Goal: Transaction & Acquisition: Purchase product/service

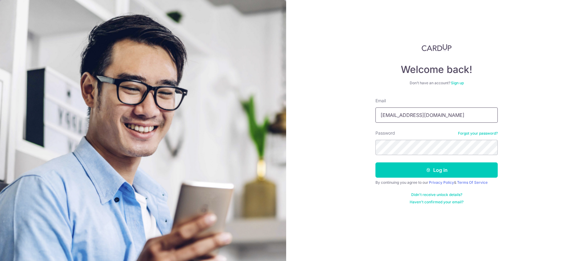
type input "rachy.poh@gmail.com"
click at [451, 175] on button "Log in" at bounding box center [436, 170] width 122 height 15
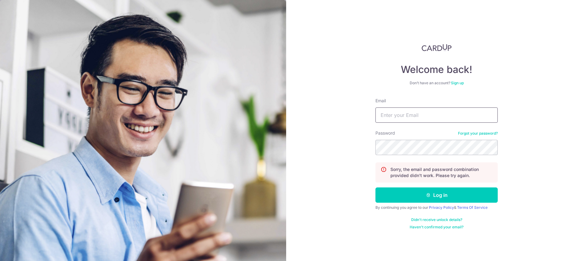
click at [413, 115] on input "Email" at bounding box center [436, 115] width 122 height 15
type input "rachy.poh@gmail.com"
click at [375, 188] on button "Log in" at bounding box center [436, 195] width 122 height 15
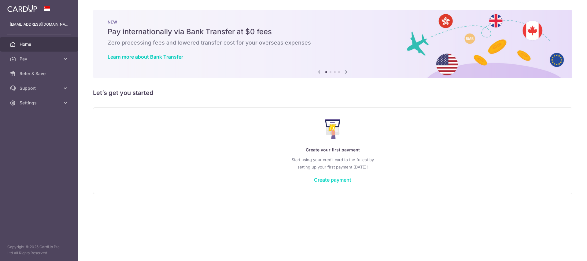
click at [338, 182] on link "Create payment" at bounding box center [332, 180] width 37 height 6
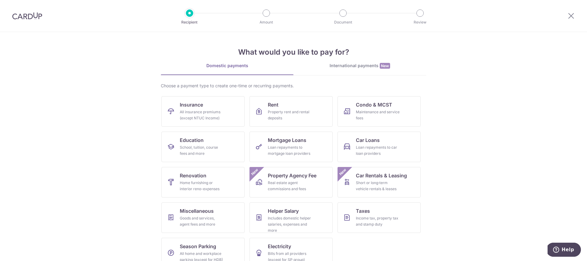
scroll to position [10, 0]
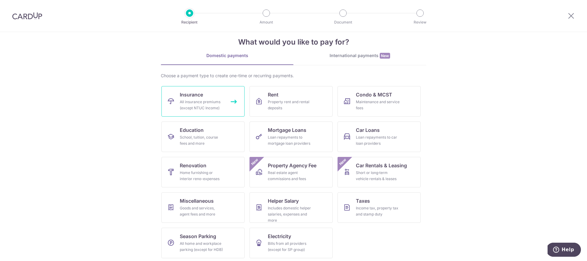
click at [190, 93] on span "Insurance" at bounding box center [191, 94] width 23 height 7
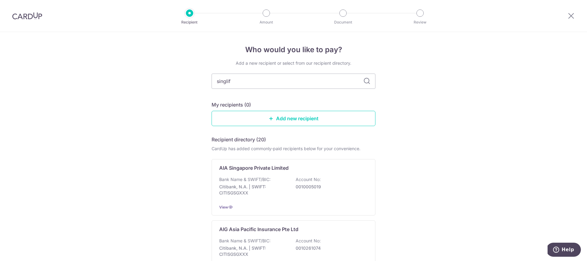
type input "singlife"
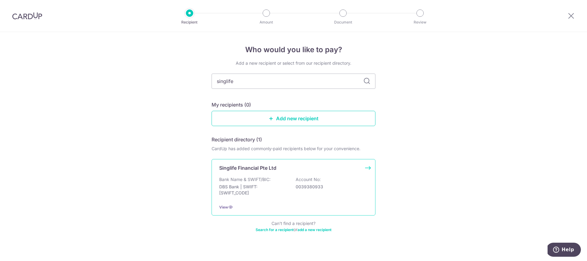
click at [253, 168] on p "Singlife Financial Pte Ltd" at bounding box center [247, 167] width 57 height 7
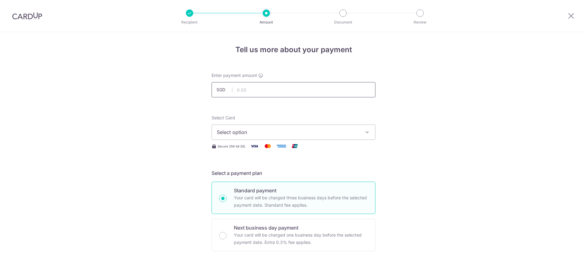
click at [256, 92] on input "text" at bounding box center [294, 89] width 164 height 15
type input "1,729.00"
click at [263, 133] on span "Select option" at bounding box center [288, 132] width 142 height 7
click at [256, 150] on span "Add credit card" at bounding box center [299, 149] width 142 height 6
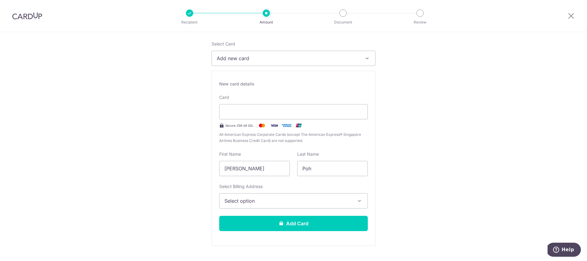
scroll to position [76, 0]
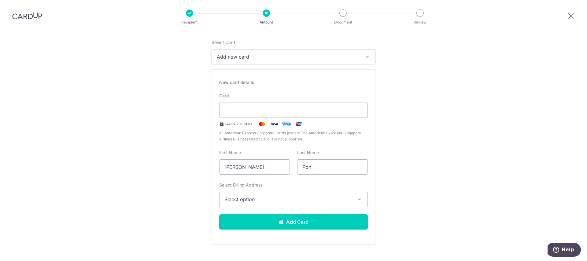
click at [309, 194] on button "Select option" at bounding box center [293, 199] width 149 height 15
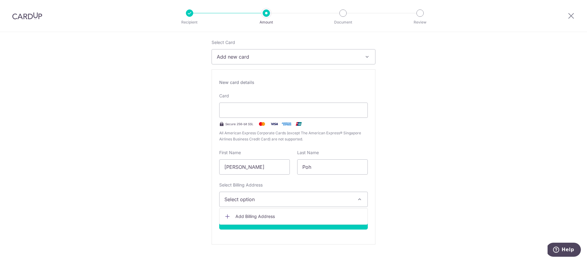
click at [291, 218] on span "Add Billing Address" at bounding box center [298, 217] width 127 height 6
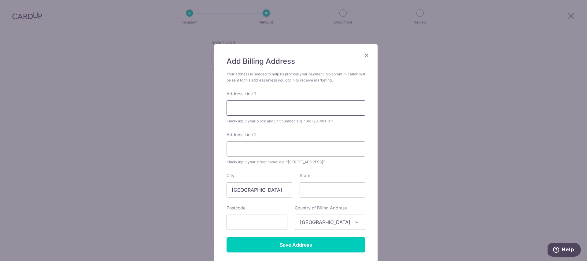
click at [289, 109] on input "Address Line 1" at bounding box center [296, 108] width 139 height 15
type input "1"
type input "5"
type input "18A Holland Drive"
click at [232, 146] on input "Address Line 2" at bounding box center [296, 149] width 139 height 15
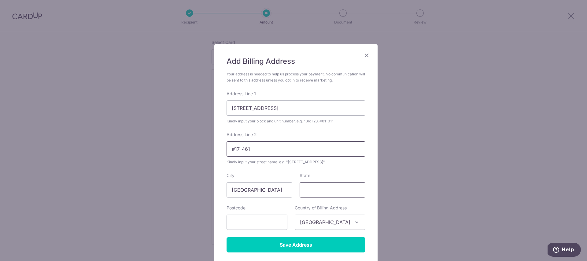
type input "#17-461"
click at [311, 191] on input "State" at bounding box center [333, 190] width 66 height 15
type input "272018"
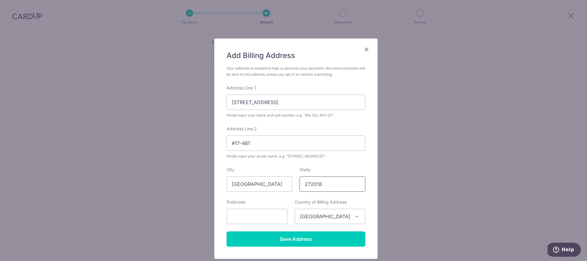
scroll to position [13, 0]
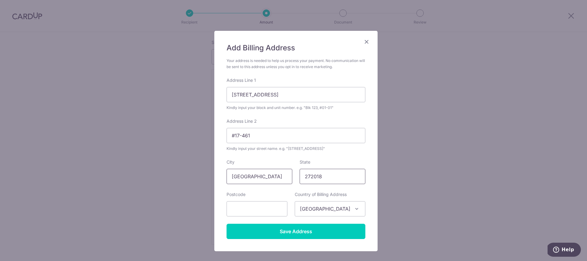
drag, startPoint x: 323, startPoint y: 178, endPoint x: 272, endPoint y: 179, distance: 52.0
click at [272, 179] on div "City Singapore State 272018" at bounding box center [296, 171] width 146 height 25
click at [254, 211] on input "text" at bounding box center [257, 208] width 61 height 15
paste input "272018"
type input "272018"
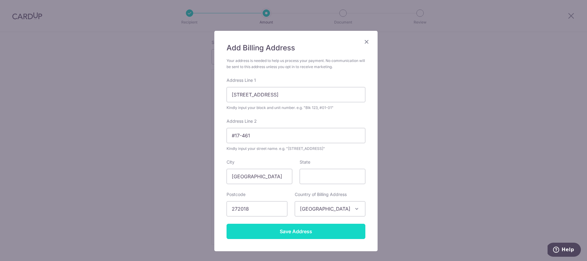
click at [324, 233] on input "Save Address" at bounding box center [296, 231] width 139 height 15
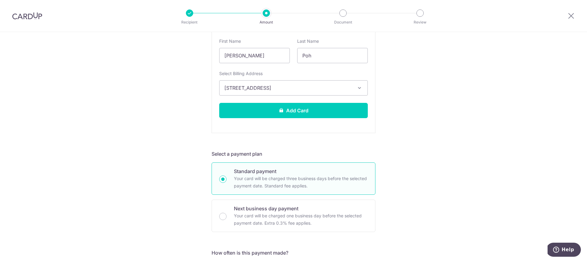
scroll to position [190, 0]
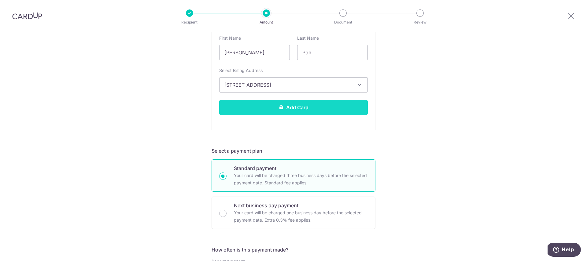
click at [334, 109] on button "Add Card" at bounding box center [293, 107] width 149 height 15
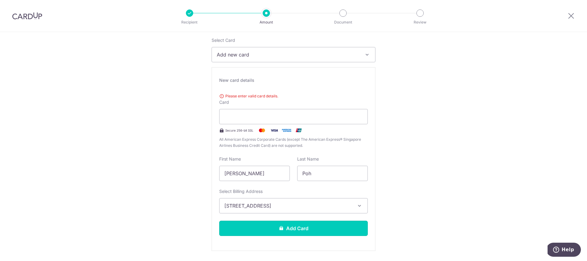
scroll to position [78, 0]
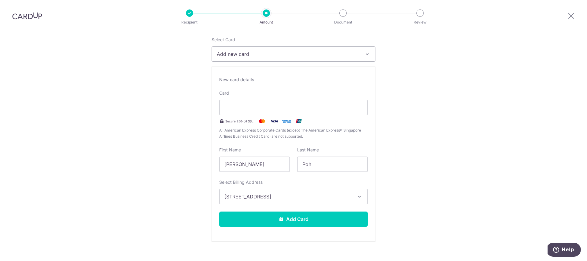
click at [308, 222] on button "Add Card" at bounding box center [293, 219] width 149 height 15
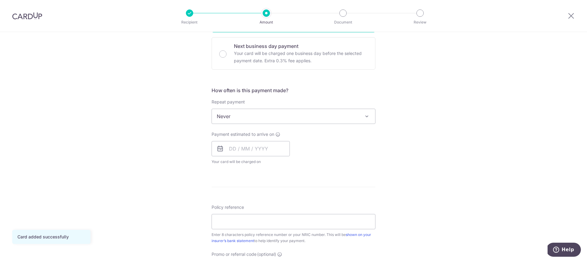
scroll to position [183, 0]
click at [232, 147] on input "text" at bounding box center [251, 147] width 78 height 15
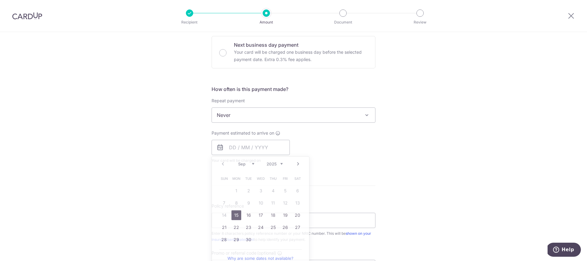
click at [429, 132] on div "Tell us more about your payment Enter payment amount SGD 1,729.00 1729.00 Card …" at bounding box center [293, 125] width 587 height 553
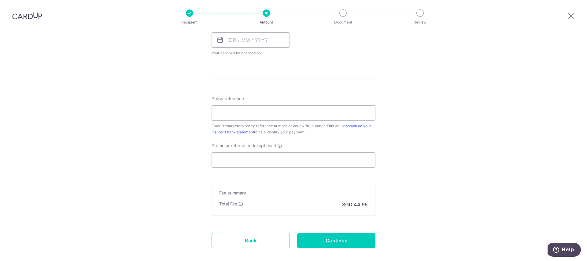
scroll to position [321, 0]
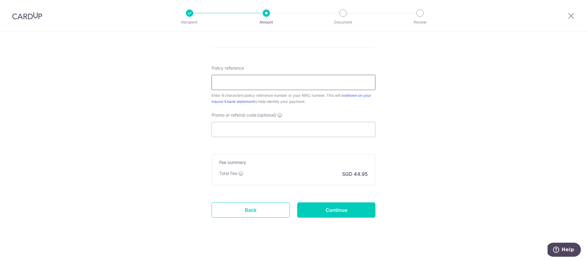
click at [288, 85] on input "Policy reference" at bounding box center [294, 82] width 164 height 15
type input "82704569"
click at [240, 129] on input "Promo or referral code (optional)" at bounding box center [294, 129] width 164 height 15
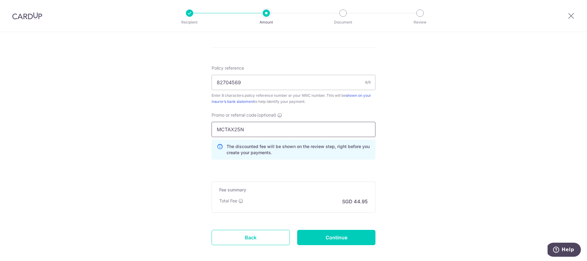
type input "MCTAX25N"
click at [394, 156] on div "Tell us more about your payment Enter payment amount SGD 1,729.00 1729.00 Card …" at bounding box center [293, 1] width 587 height 581
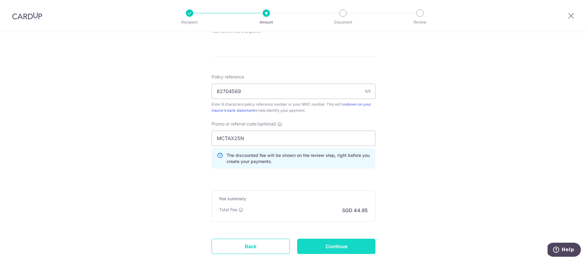
scroll to position [351, 0]
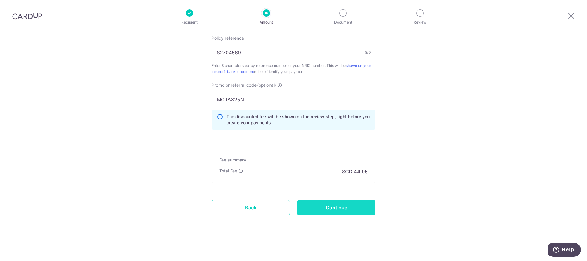
click at [362, 206] on input "Continue" at bounding box center [336, 207] width 78 height 15
type input "Create Schedule"
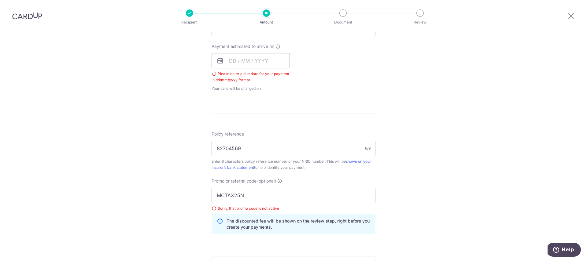
scroll to position [269, 0]
drag, startPoint x: 229, startPoint y: 65, endPoint x: 234, endPoint y: 65, distance: 5.2
click at [229, 65] on input "text" at bounding box center [251, 61] width 78 height 15
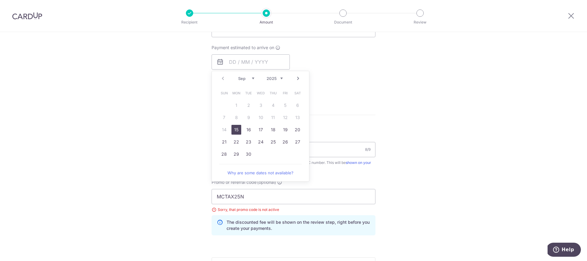
click at [236, 130] on link "15" at bounding box center [236, 130] width 10 height 10
type input "15/09/2025"
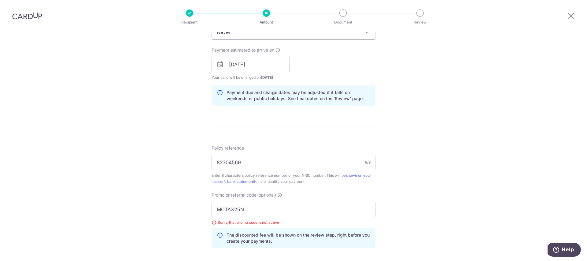
scroll to position [265, 0]
drag, startPoint x: 248, startPoint y: 213, endPoint x: 189, endPoint y: 220, distance: 59.3
click at [189, 220] on div "Tell us more about your payment Enter payment amount SGD 1,729.00 1729.00 Selec…" at bounding box center [293, 74] width 587 height 614
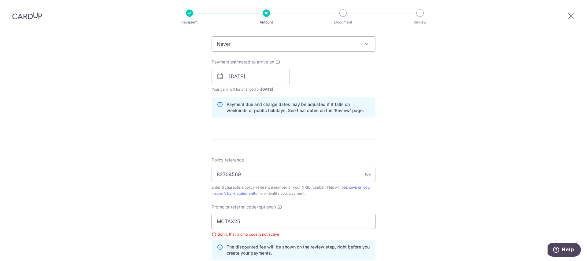
scroll to position [385, 0]
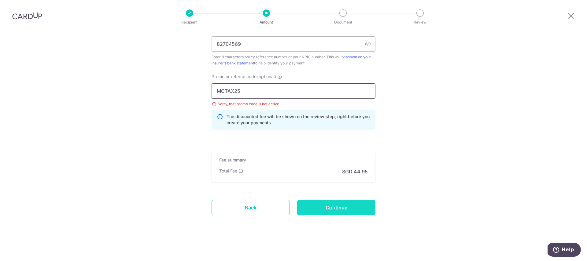
type input "MCTAX25"
click at [324, 212] on input "Continue" at bounding box center [336, 207] width 78 height 15
type input "Create Schedule"
drag, startPoint x: 250, startPoint y: 90, endPoint x: 186, endPoint y: 90, distance: 63.6
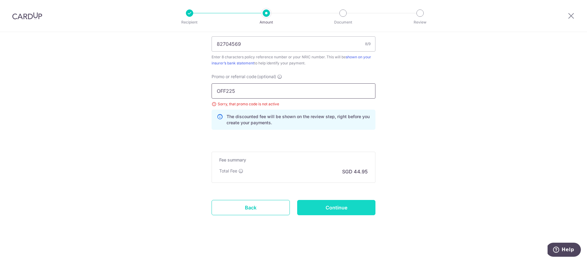
type input "OFF225"
click at [351, 202] on input "Continue" at bounding box center [336, 207] width 78 height 15
type input "Update Schedule"
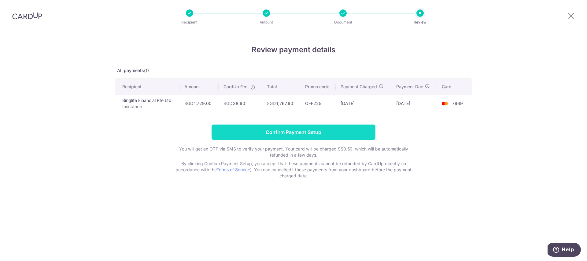
click at [360, 134] on input "Confirm Payment Setup" at bounding box center [294, 132] width 164 height 15
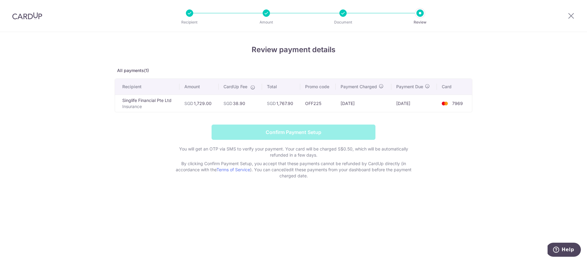
click at [294, 104] on td "SGD 1,767.90" at bounding box center [281, 103] width 38 height 17
click at [571, 15] on icon at bounding box center [570, 16] width 7 height 8
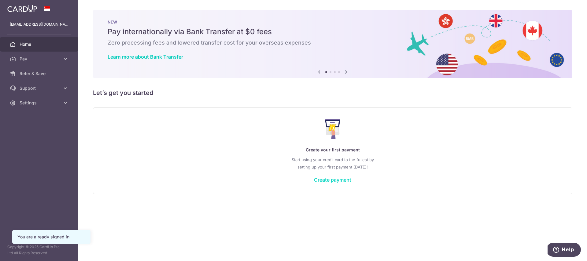
click at [332, 180] on link "Create payment" at bounding box center [332, 180] width 37 height 6
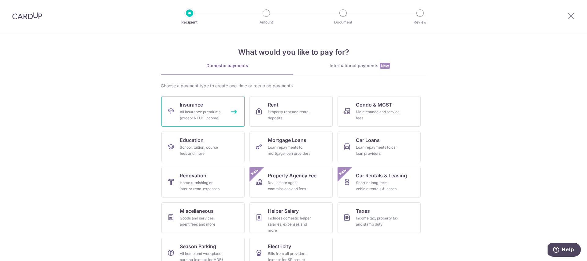
click at [197, 117] on div "All insurance premiums (except NTUC Income)" at bounding box center [202, 115] width 44 height 12
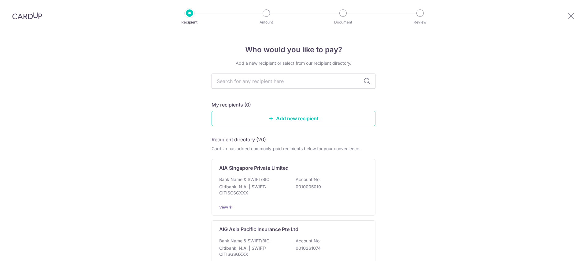
click at [247, 80] on input "text" at bounding box center [294, 81] width 164 height 15
type input "singlife"
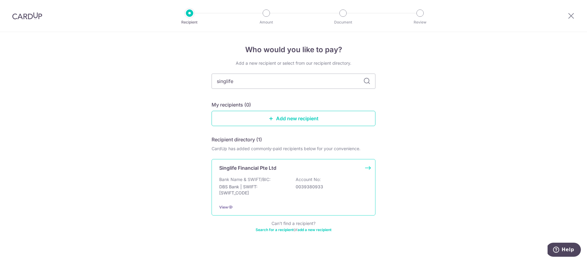
click at [311, 175] on div "Singlife Financial Pte Ltd Bank Name & SWIFT/BIC: DBS Bank | SWIFT: [SWIFT_CODE…" at bounding box center [294, 187] width 164 height 57
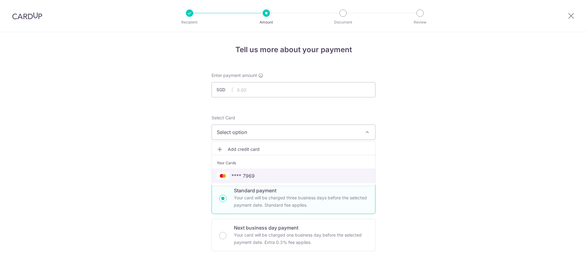
click at [263, 176] on span "**** 7969" at bounding box center [293, 175] width 153 height 7
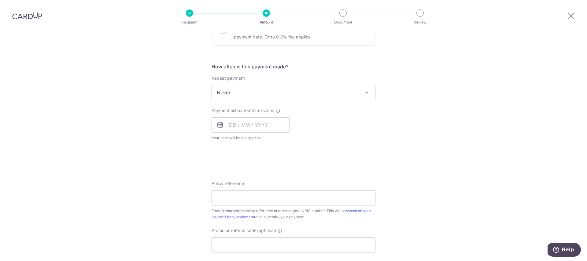
scroll to position [215, 0]
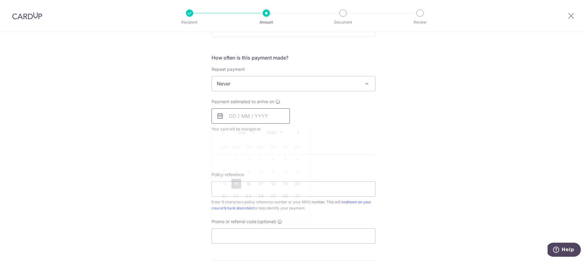
click at [254, 117] on input "text" at bounding box center [251, 116] width 78 height 15
click at [347, 127] on div "Payment estimated to arrive on Prev Next Sep Oct Nov [DATE] 2026 2027 2028 2029…" at bounding box center [293, 116] width 171 height 34
click at [231, 119] on input "text" at bounding box center [251, 116] width 78 height 15
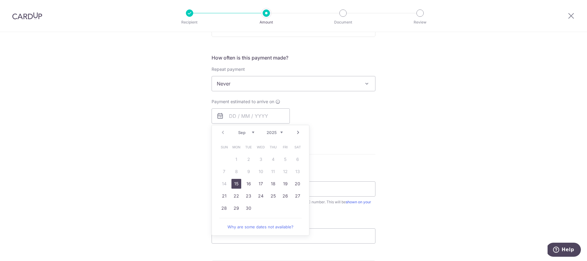
click at [236, 186] on link "15" at bounding box center [236, 184] width 10 height 10
type input "[DATE]"
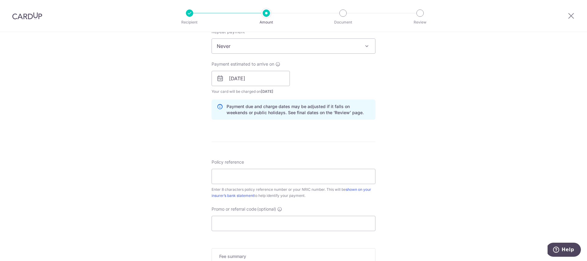
scroll to position [253, 0]
click at [312, 181] on input "Policy reference" at bounding box center [294, 175] width 164 height 15
type input "82704569"
click at [264, 226] on input "Promo or referral code (optional)" at bounding box center [294, 222] width 164 height 15
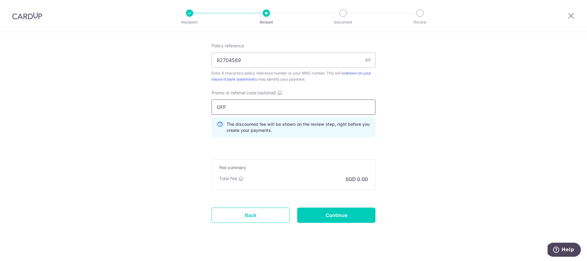
scroll to position [376, 0]
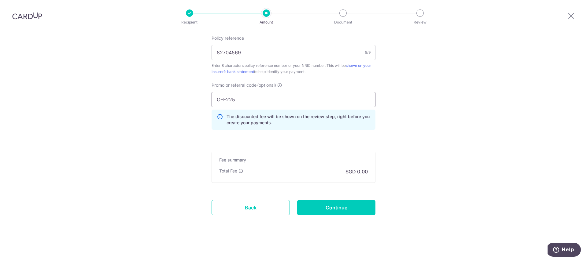
type input "OFF225"
click at [283, 51] on input "82704569" at bounding box center [294, 52] width 164 height 15
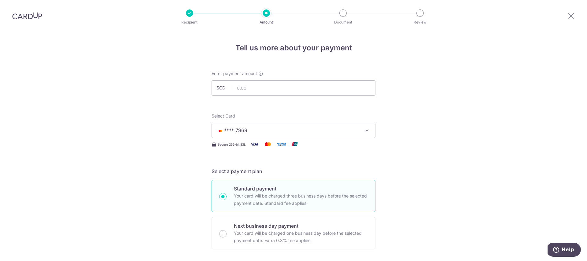
scroll to position [0, 0]
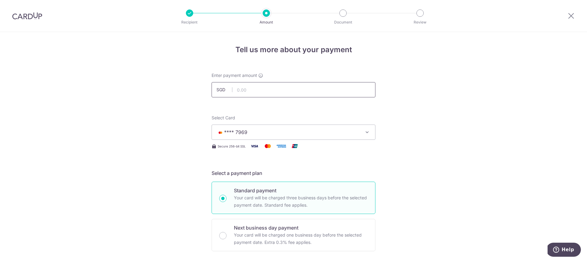
click at [285, 84] on input "text" at bounding box center [294, 89] width 164 height 15
type input "1,729.00"
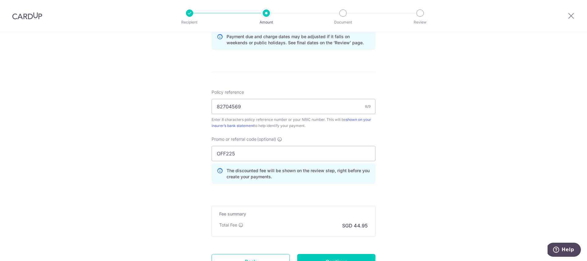
scroll to position [376, 0]
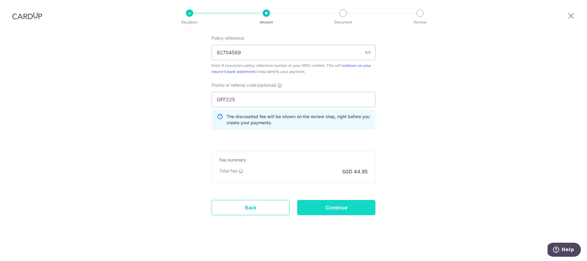
click at [354, 212] on input "Continue" at bounding box center [336, 207] width 78 height 15
type input "Create Schedule"
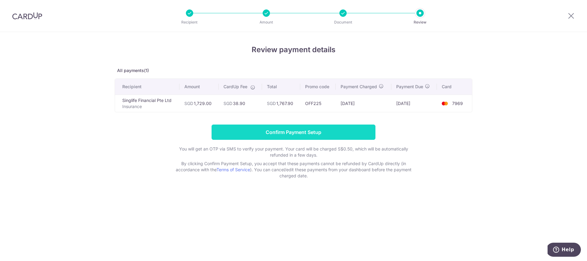
click at [347, 130] on input "Confirm Payment Setup" at bounding box center [294, 132] width 164 height 15
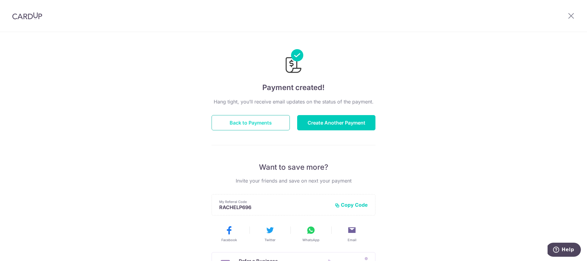
click at [251, 121] on button "Back to Payments" at bounding box center [251, 122] width 78 height 15
